Goal: Information Seeking & Learning: Learn about a topic

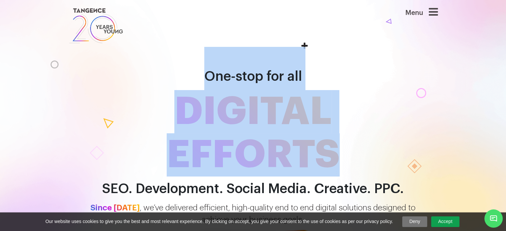
drag, startPoint x: 204, startPoint y: 77, endPoint x: 380, endPoint y: 169, distance: 198.5
click at [380, 169] on h1 "One-stop for all DIGITAL EFFORTS" at bounding box center [253, 112] width 379 height 130
click at [350, 157] on span "DIGITAL EFFORTS" at bounding box center [253, 133] width 379 height 87
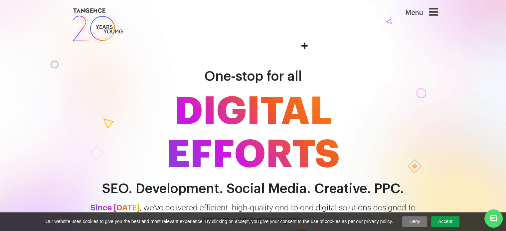
click at [301, 111] on span "DIGITAL EFFORTS" at bounding box center [253, 133] width 379 height 87
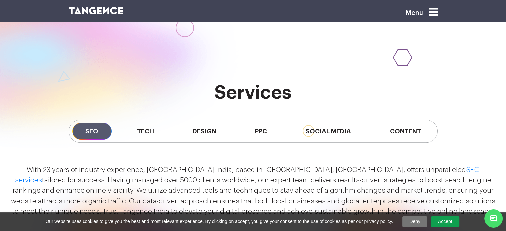
scroll to position [577, 0]
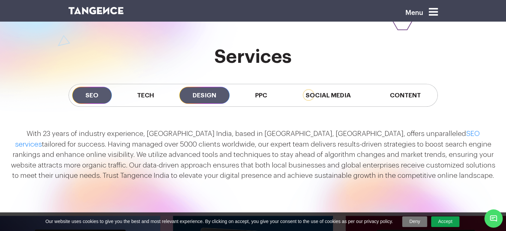
click at [206, 94] on span "Design" at bounding box center [204, 95] width 50 height 17
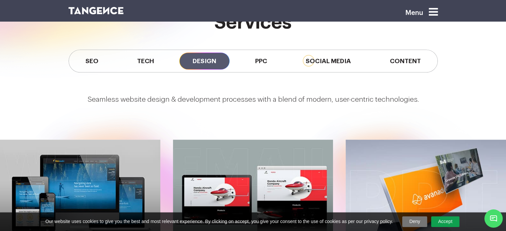
scroll to position [610, 0]
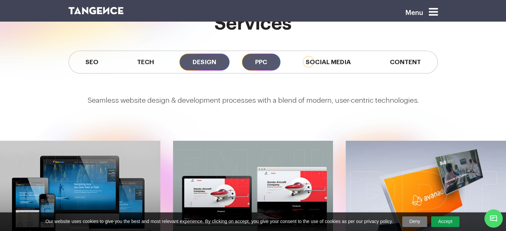
click at [267, 62] on span "PPC" at bounding box center [261, 62] width 39 height 17
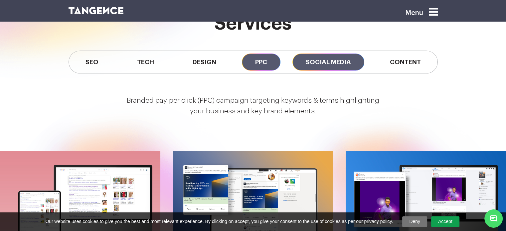
click at [333, 61] on span "Social Media" at bounding box center [328, 62] width 72 height 17
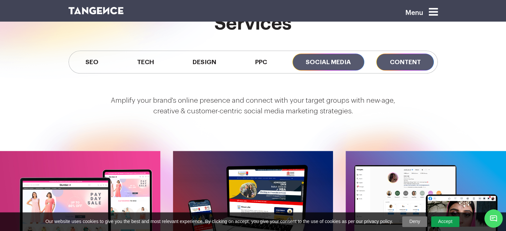
click at [403, 61] on span "Content" at bounding box center [405, 62] width 58 height 17
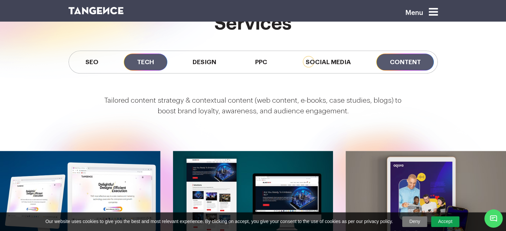
click at [131, 61] on span "Tech" at bounding box center [146, 62] width 44 height 17
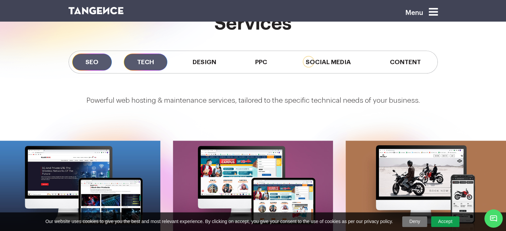
click at [89, 63] on span "SEO" at bounding box center [92, 62] width 40 height 17
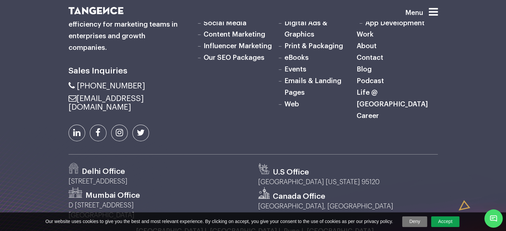
scroll to position [2119, 0]
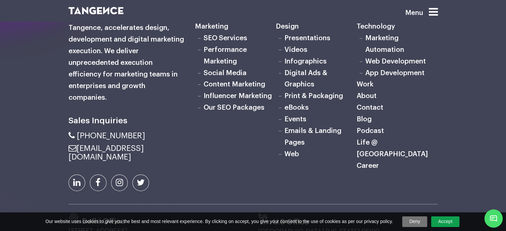
click at [472, 140] on div "Sales Inquiries Marketing Web" at bounding box center [253, 144] width 506 height 281
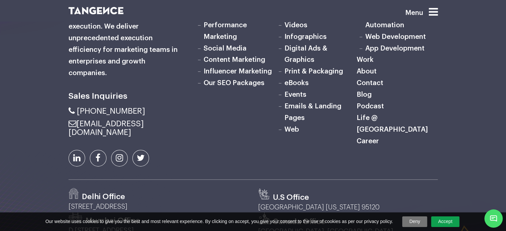
scroll to position [2223, 0]
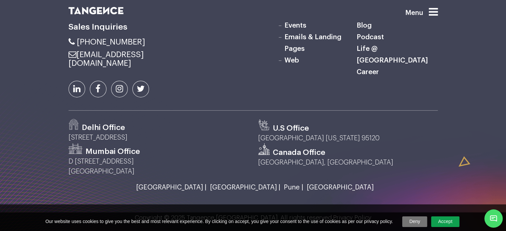
click at [434, 11] on icon at bounding box center [433, 12] width 9 height 11
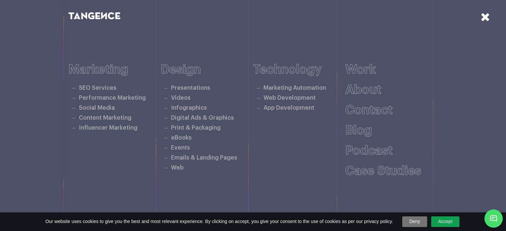
click at [485, 17] on icon at bounding box center [485, 17] width 9 height 12
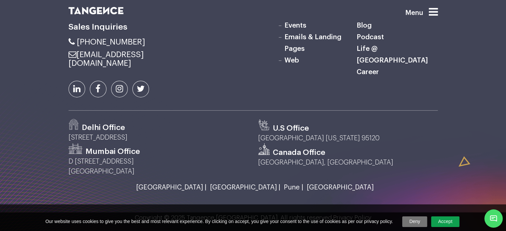
click at [436, 13] on icon at bounding box center [433, 12] width 9 height 11
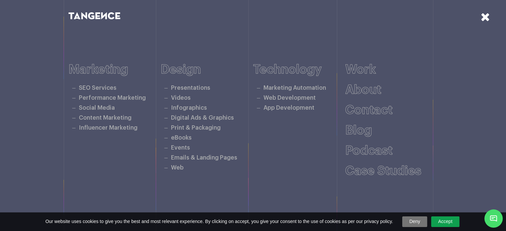
click at [488, 12] on icon at bounding box center [485, 17] width 9 height 12
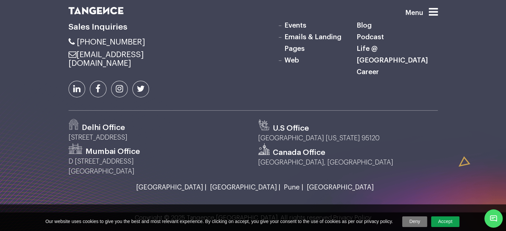
drag, startPoint x: 443, startPoint y: 11, endPoint x: 439, endPoint y: 12, distance: 3.7
click at [443, 11] on div "Menu" at bounding box center [411, 15] width 63 height 19
click at [438, 12] on icon at bounding box center [433, 12] width 9 height 11
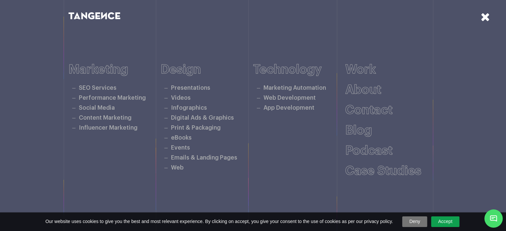
click at [484, 14] on icon at bounding box center [485, 17] width 9 height 12
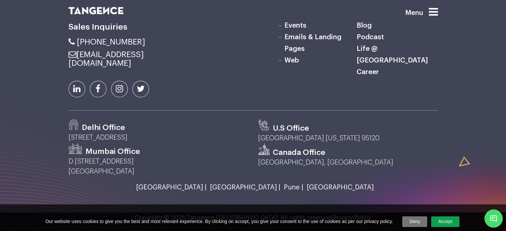
drag, startPoint x: 413, startPoint y: 135, endPoint x: 418, endPoint y: 143, distance: 9.4
click at [416, 139] on p "[GEOGRAPHIC_DATA] [US_STATE] 95120" at bounding box center [348, 138] width 180 height 10
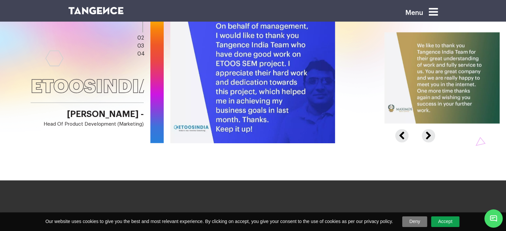
scroll to position [1059, 0]
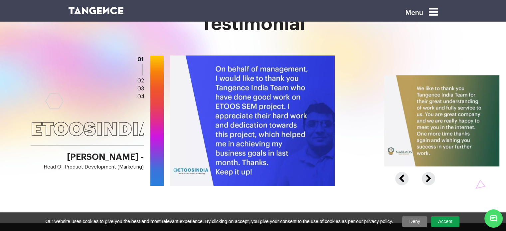
drag, startPoint x: 309, startPoint y: 143, endPoint x: 232, endPoint y: 143, distance: 76.9
click at [228, 145] on img at bounding box center [251, 121] width 166 height 132
click at [426, 178] on button "Next" at bounding box center [428, 175] width 12 height 6
click at [427, 178] on button "Next" at bounding box center [428, 175] width 12 height 6
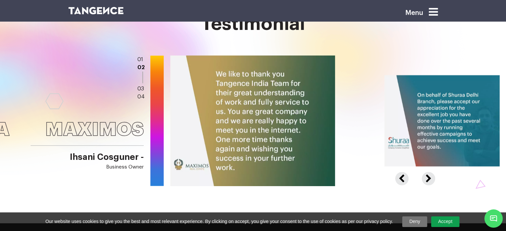
click at [430, 177] on button "Next" at bounding box center [428, 175] width 12 height 6
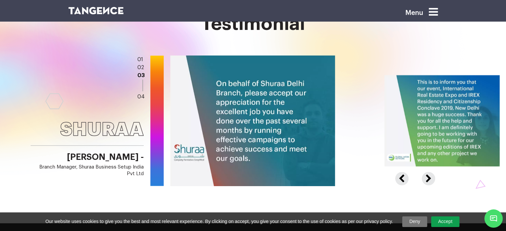
click at [430, 177] on button "Next" at bounding box center [428, 175] width 12 height 6
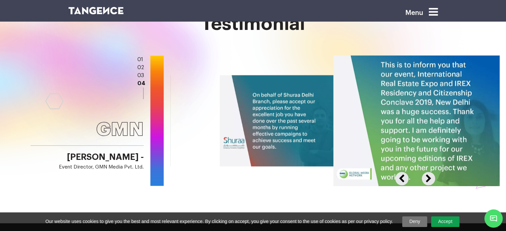
click at [430, 177] on button "Next" at bounding box center [428, 175] width 12 height 6
click at [429, 178] on button "Next" at bounding box center [428, 175] width 12 height 6
click at [403, 177] on button "Previous" at bounding box center [406, 175] width 22 height 6
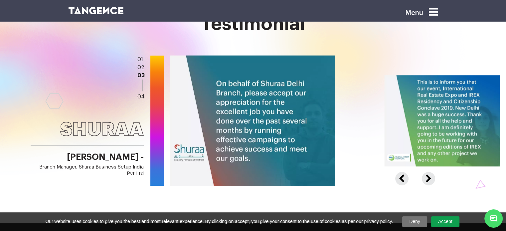
click at [403, 177] on button "Previous" at bounding box center [406, 175] width 22 height 6
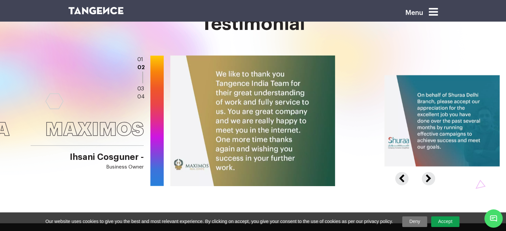
click at [403, 177] on button "Previous" at bounding box center [406, 175] width 22 height 6
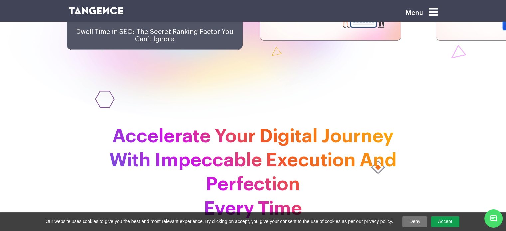
scroll to position [1591, 0]
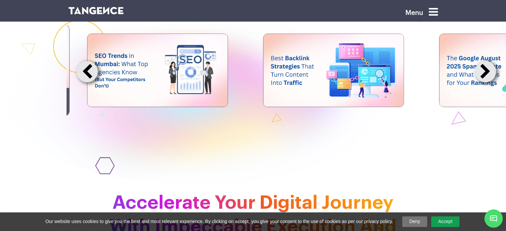
drag, startPoint x: 305, startPoint y: 102, endPoint x: 121, endPoint y: 105, distance: 184.0
click at [121, 107] on img at bounding box center [158, 70] width 140 height 73
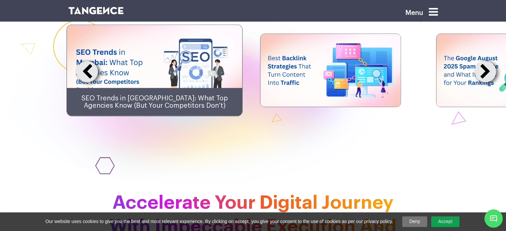
drag, startPoint x: 403, startPoint y: 97, endPoint x: 192, endPoint y: 105, distance: 211.8
click at [485, 83] on button at bounding box center [485, 71] width 21 height 21
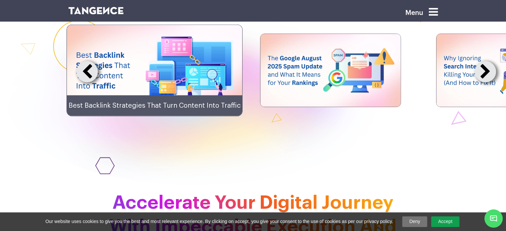
click at [485, 83] on button at bounding box center [485, 71] width 21 height 21
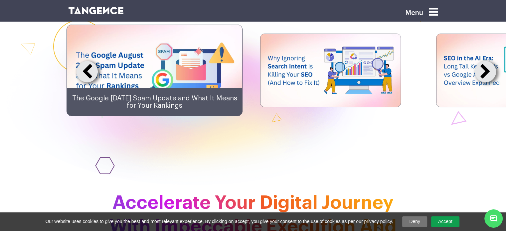
click at [485, 83] on button at bounding box center [485, 71] width 21 height 21
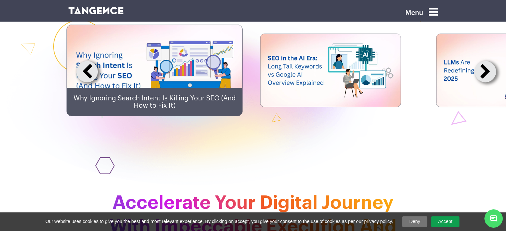
click at [485, 83] on button at bounding box center [485, 71] width 21 height 21
